Goal: Register for event/course

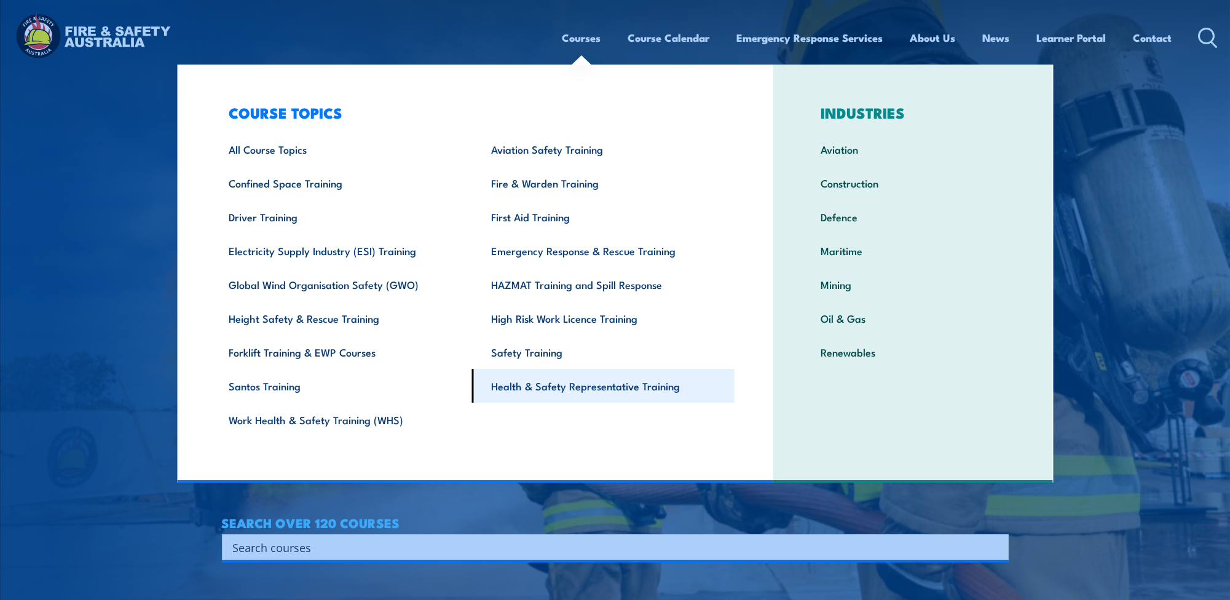
click at [555, 386] on link "Health & Safety Representative Training" at bounding box center [603, 386] width 262 height 34
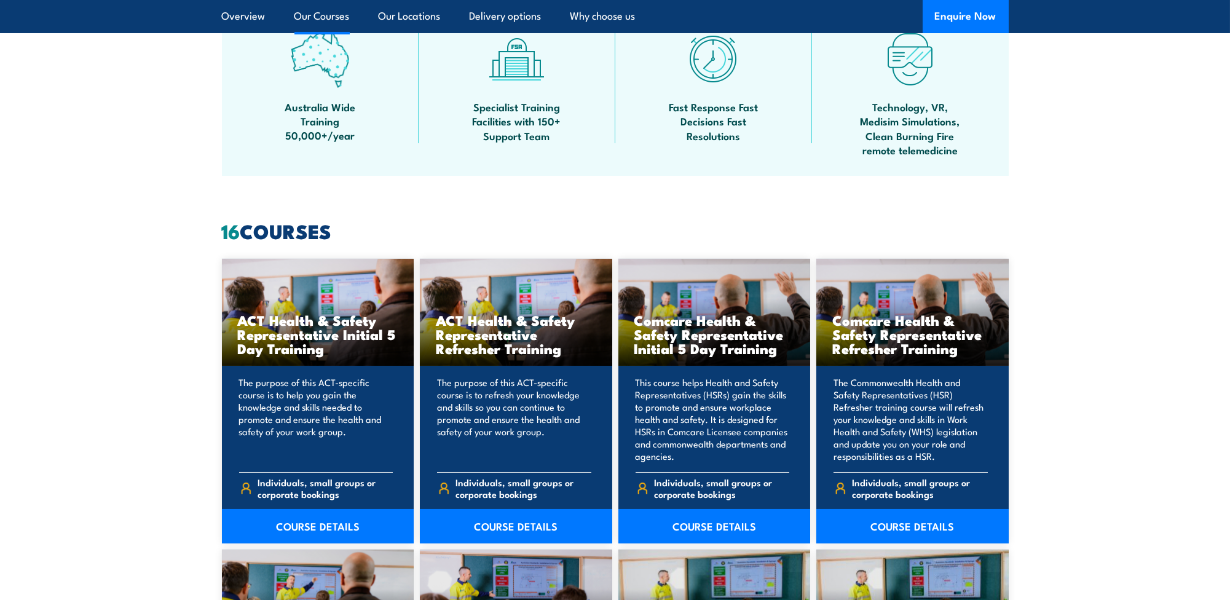
scroll to position [860, 0]
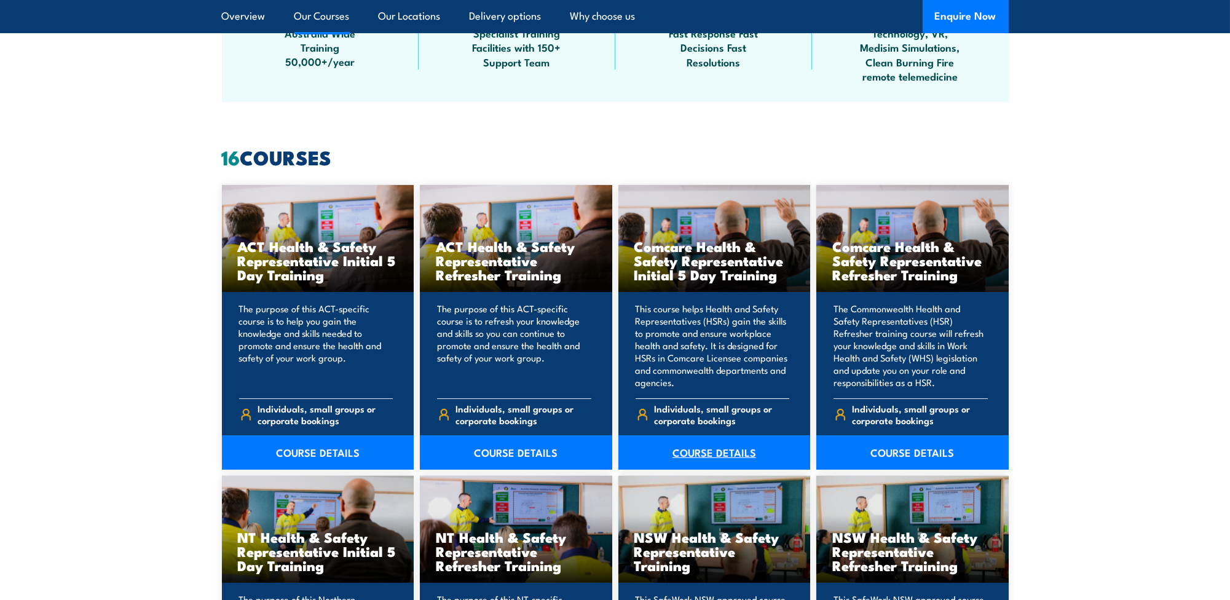
click at [702, 450] on link "COURSE DETAILS" at bounding box center [714, 452] width 192 height 34
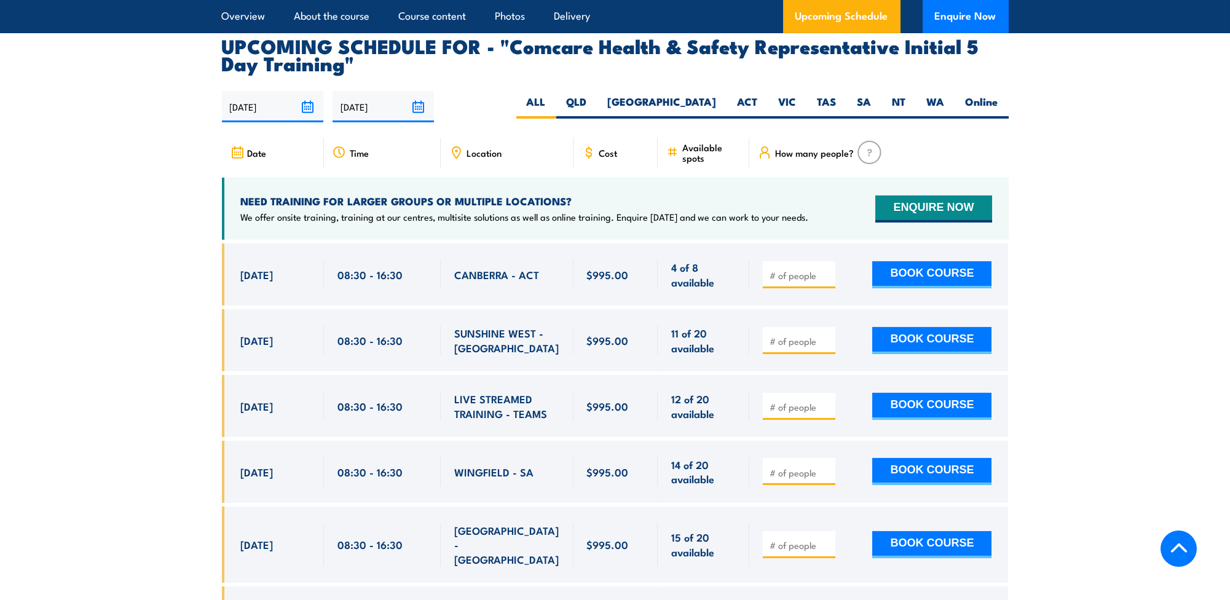
scroll to position [2151, 0]
